Goal: Find contact information: Find contact information

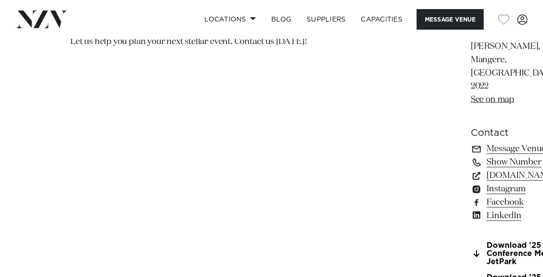
scroll to position [670, 0]
click at [471, 195] on link "Facebook" at bounding box center [523, 201] width 104 height 13
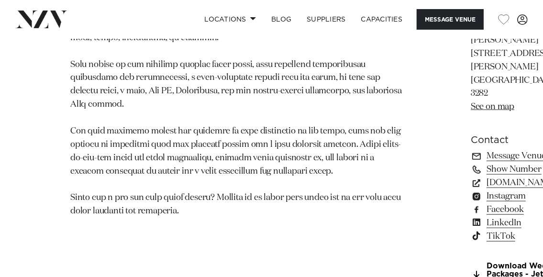
scroll to position [766, 0]
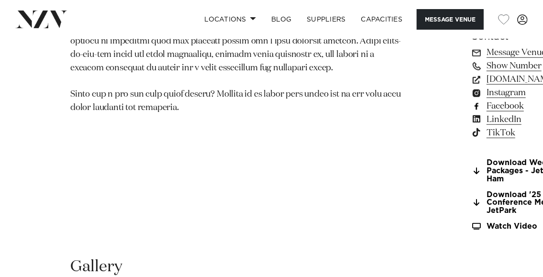
click at [471, 113] on link "Facebook" at bounding box center [523, 106] width 104 height 13
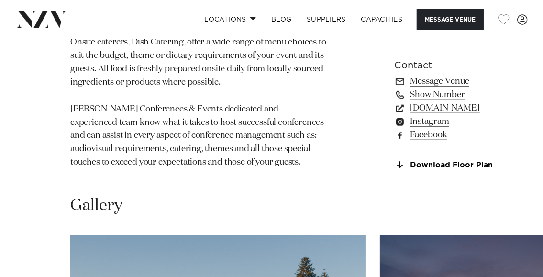
scroll to position [814, 0]
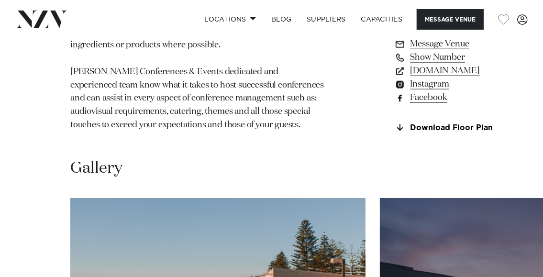
click at [395, 104] on link "Facebook" at bounding box center [447, 97] width 104 height 13
